Goal: Find specific page/section: Find specific page/section

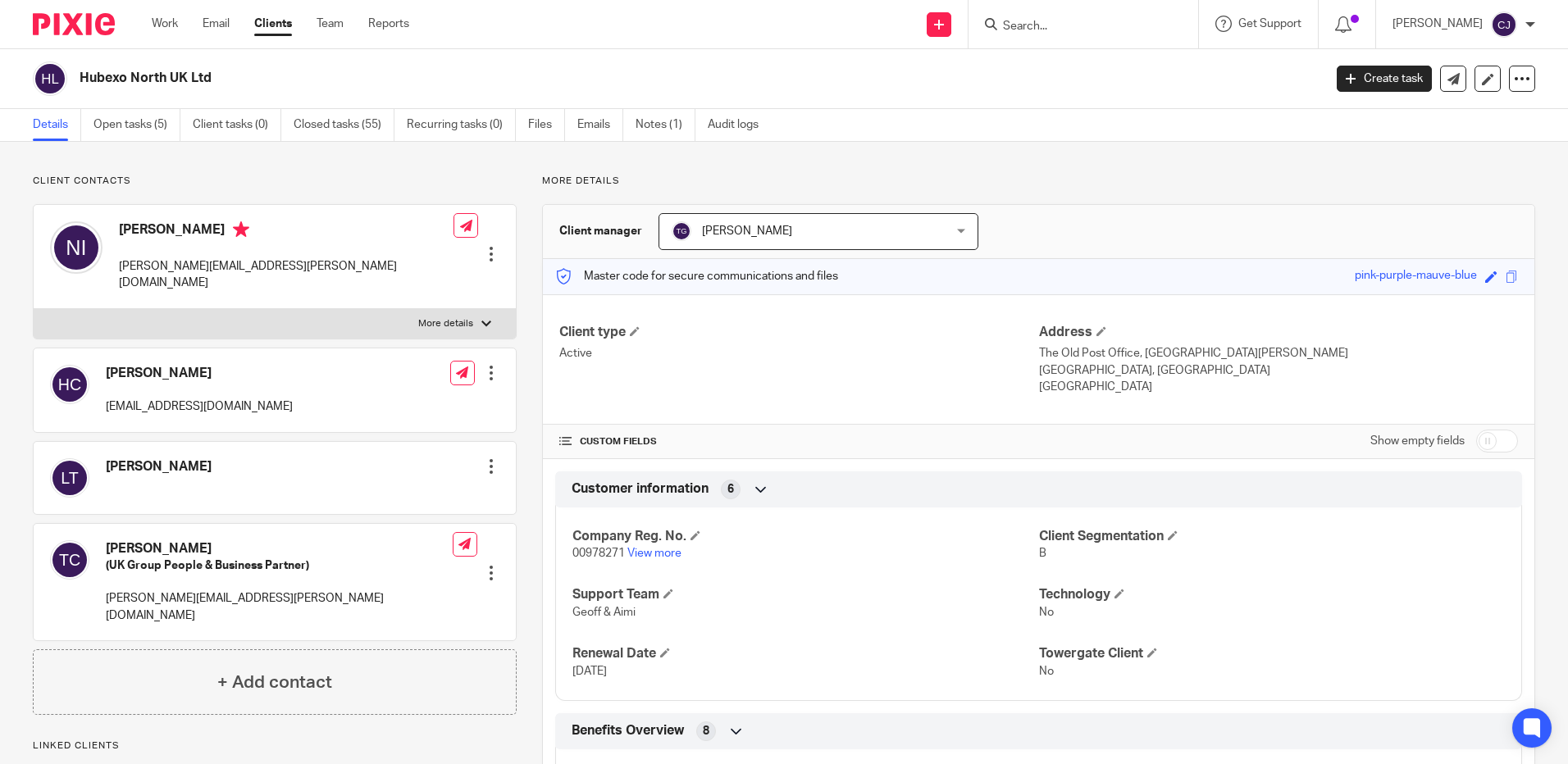
click at [1122, 16] on form at bounding box center [1088, 24] width 175 height 20
click at [1068, 32] on input "Search" at bounding box center [1075, 27] width 147 height 15
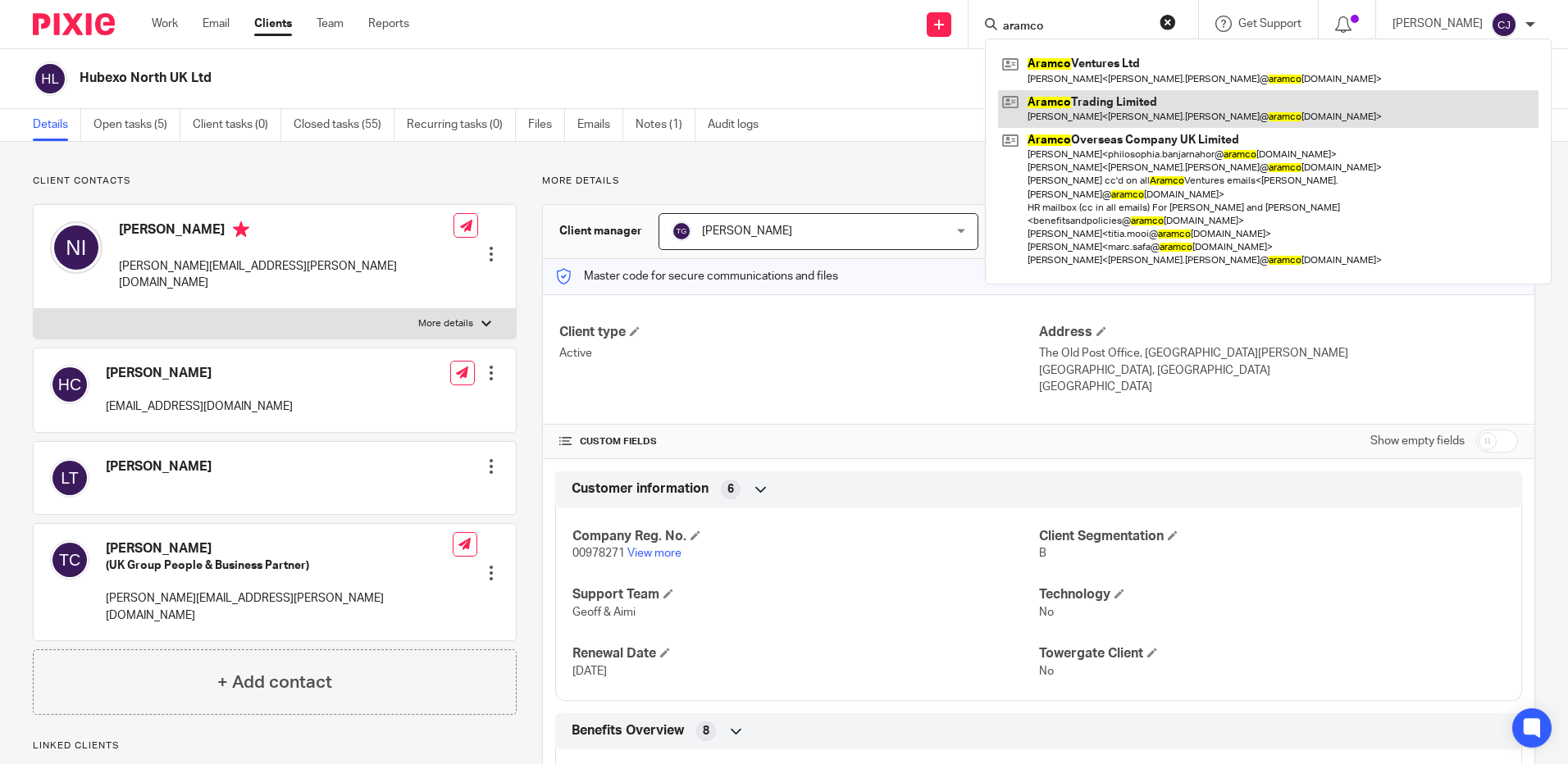
type input "aramco"
click at [1097, 121] on link at bounding box center [1268, 109] width 540 height 37
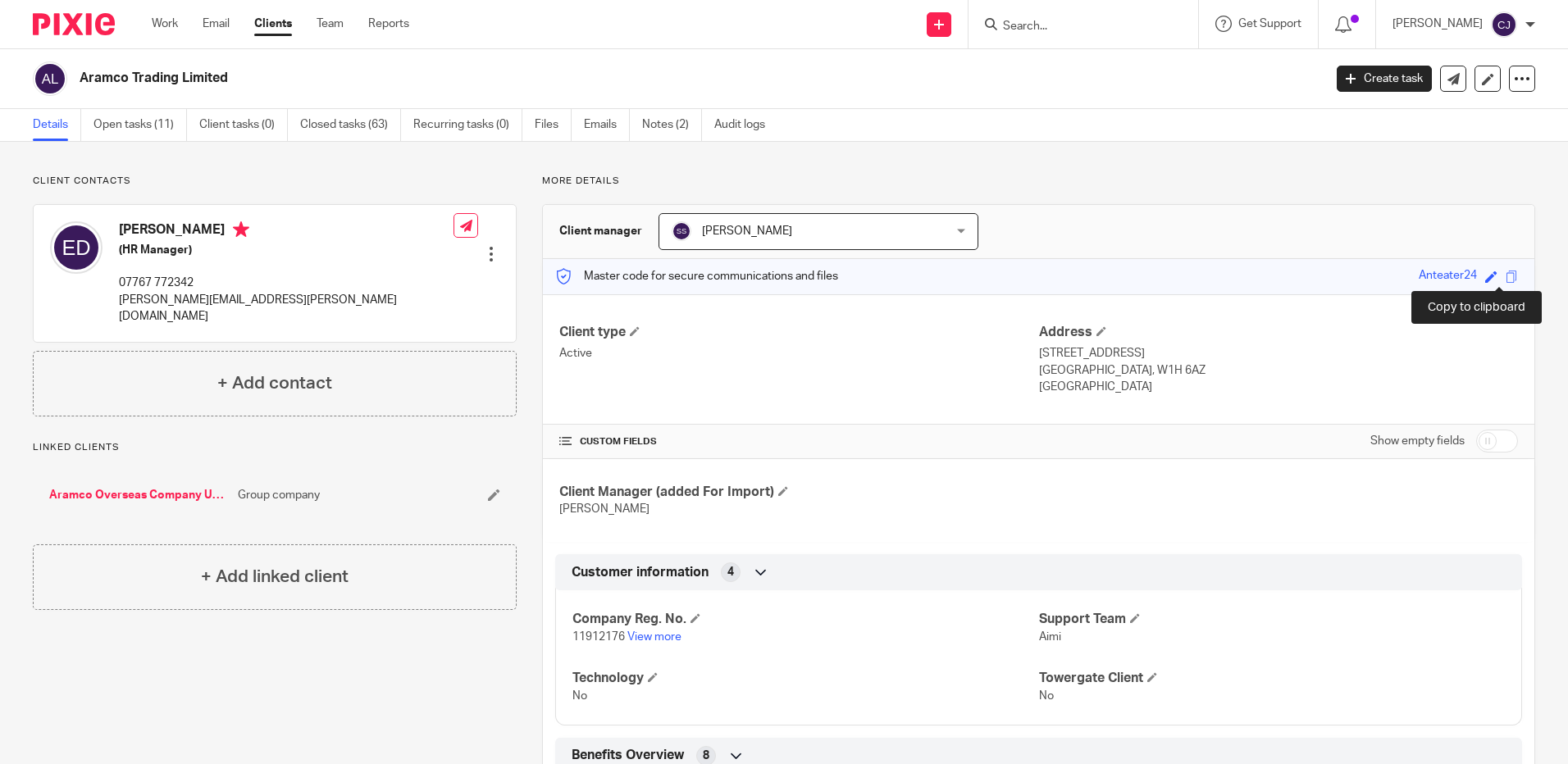
click at [1505, 275] on span at bounding box center [1511, 277] width 12 height 12
